Goal: Task Accomplishment & Management: Manage account settings

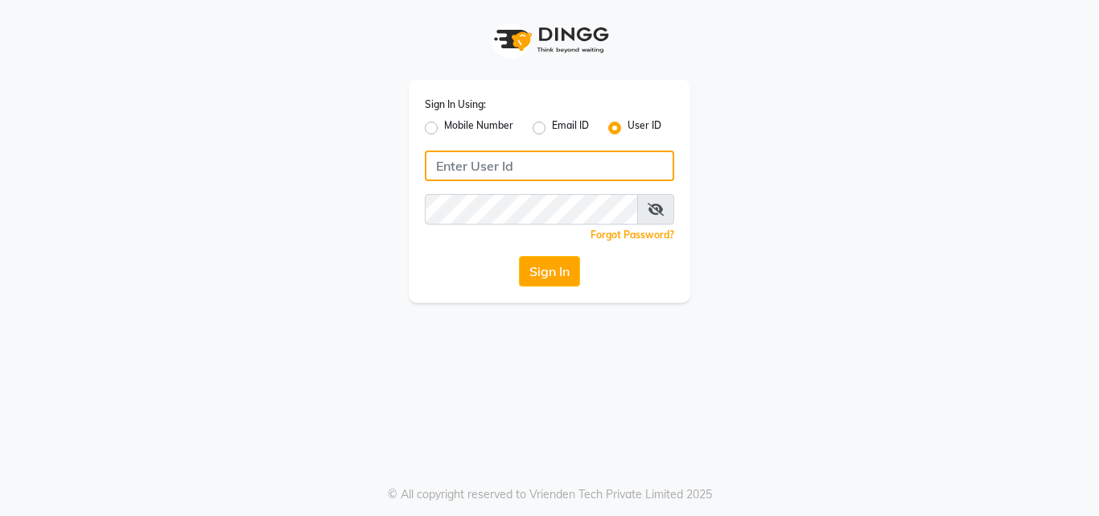
click at [543, 161] on input "Username" at bounding box center [549, 165] width 249 height 31
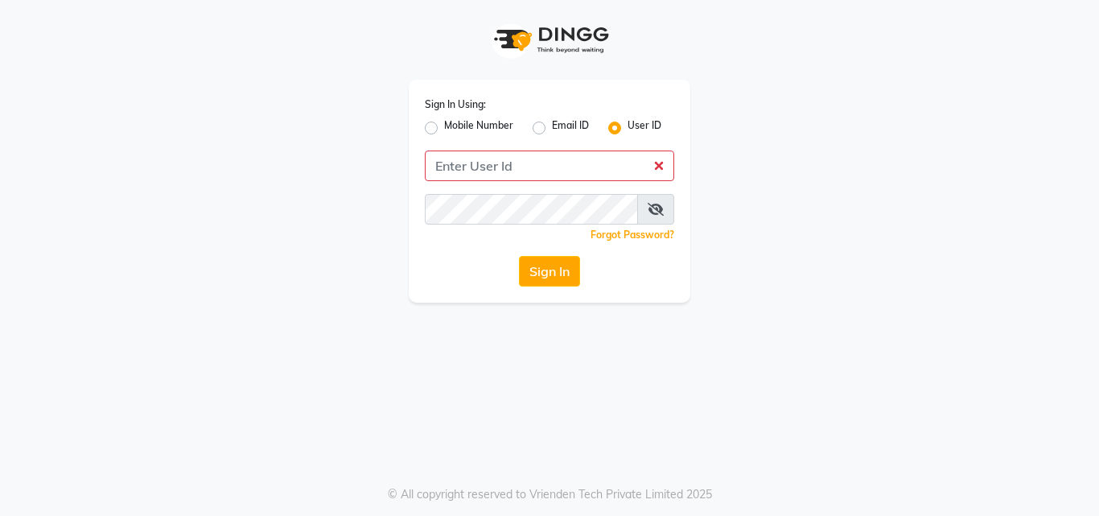
click at [444, 126] on label "Mobile Number" at bounding box center [478, 127] width 69 height 19
click at [444, 126] on input "Mobile Number" at bounding box center [449, 123] width 10 height 10
radio input "true"
radio input "false"
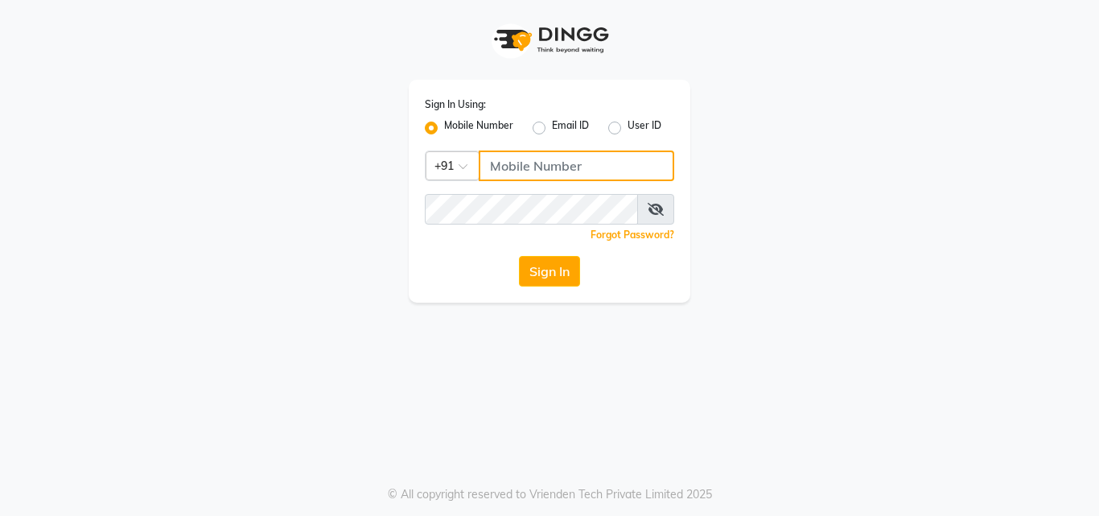
click at [593, 166] on input "Username" at bounding box center [577, 165] width 196 height 31
type input "9"
type input "8700091425"
click at [585, 168] on input "8700091425" at bounding box center [577, 165] width 196 height 31
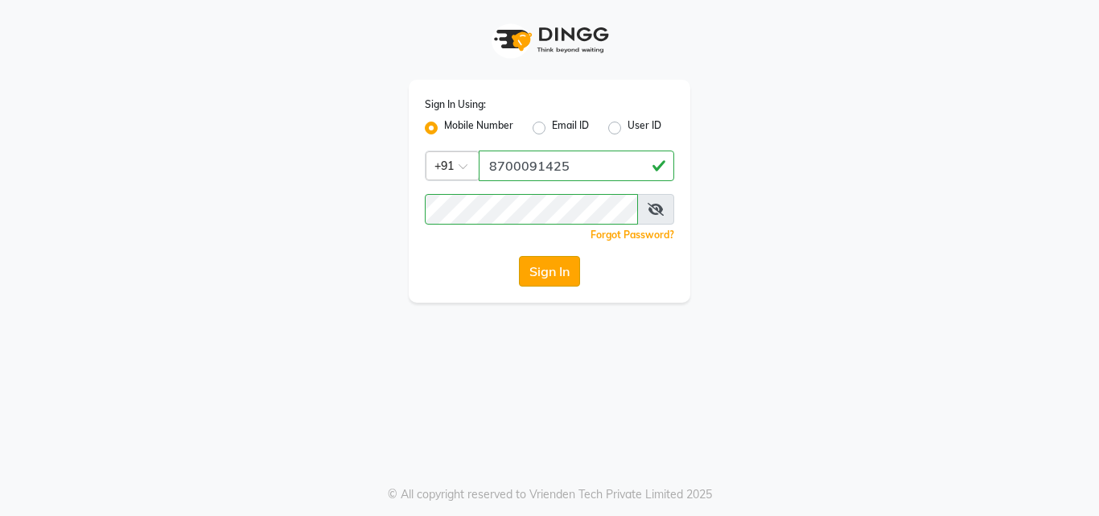
click at [554, 276] on button "Sign In" at bounding box center [549, 271] width 61 height 31
